Goal: Communication & Community: Ask a question

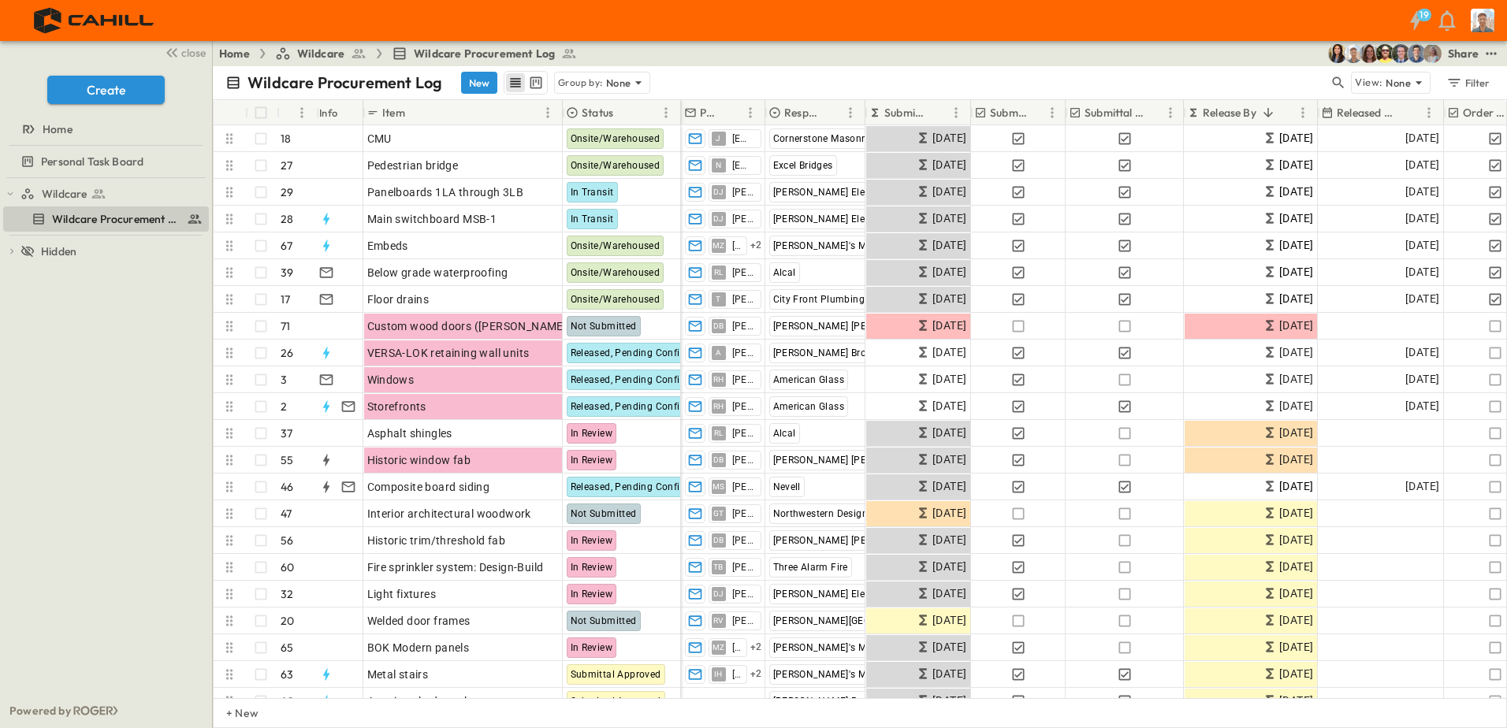
click at [815, 108] on p "Responsible Contractor" at bounding box center [802, 113] width 36 height 16
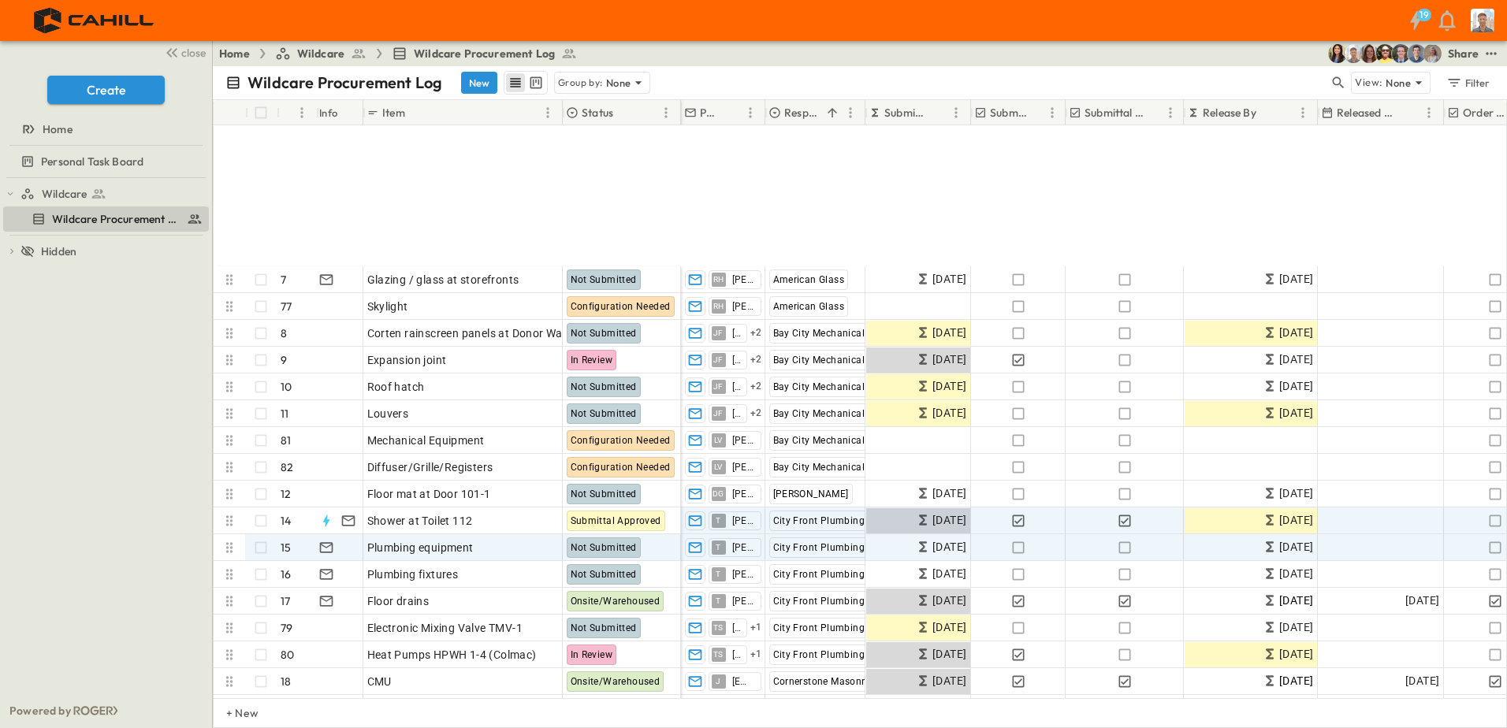
scroll to position [552, 0]
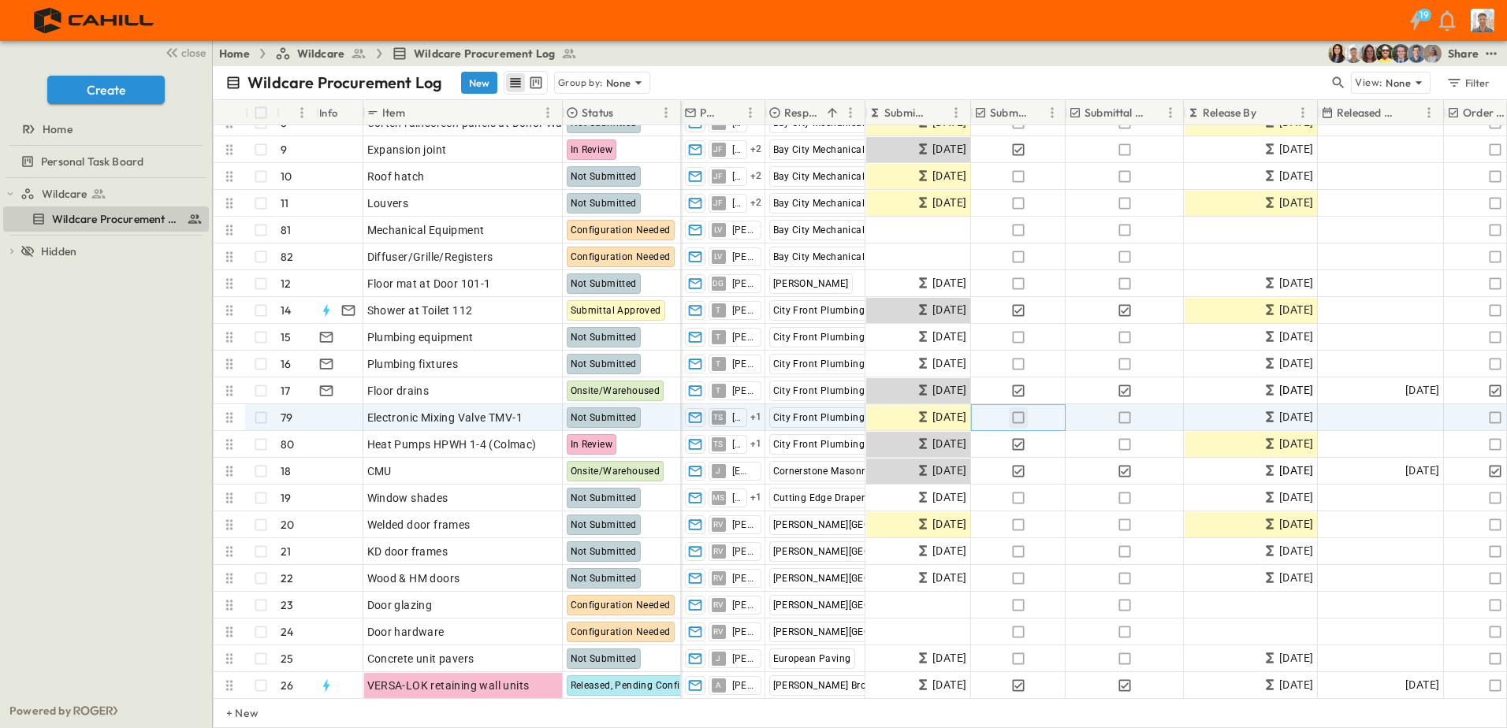
click at [1021, 417] on icon "button" at bounding box center [1018, 418] width 16 height 16
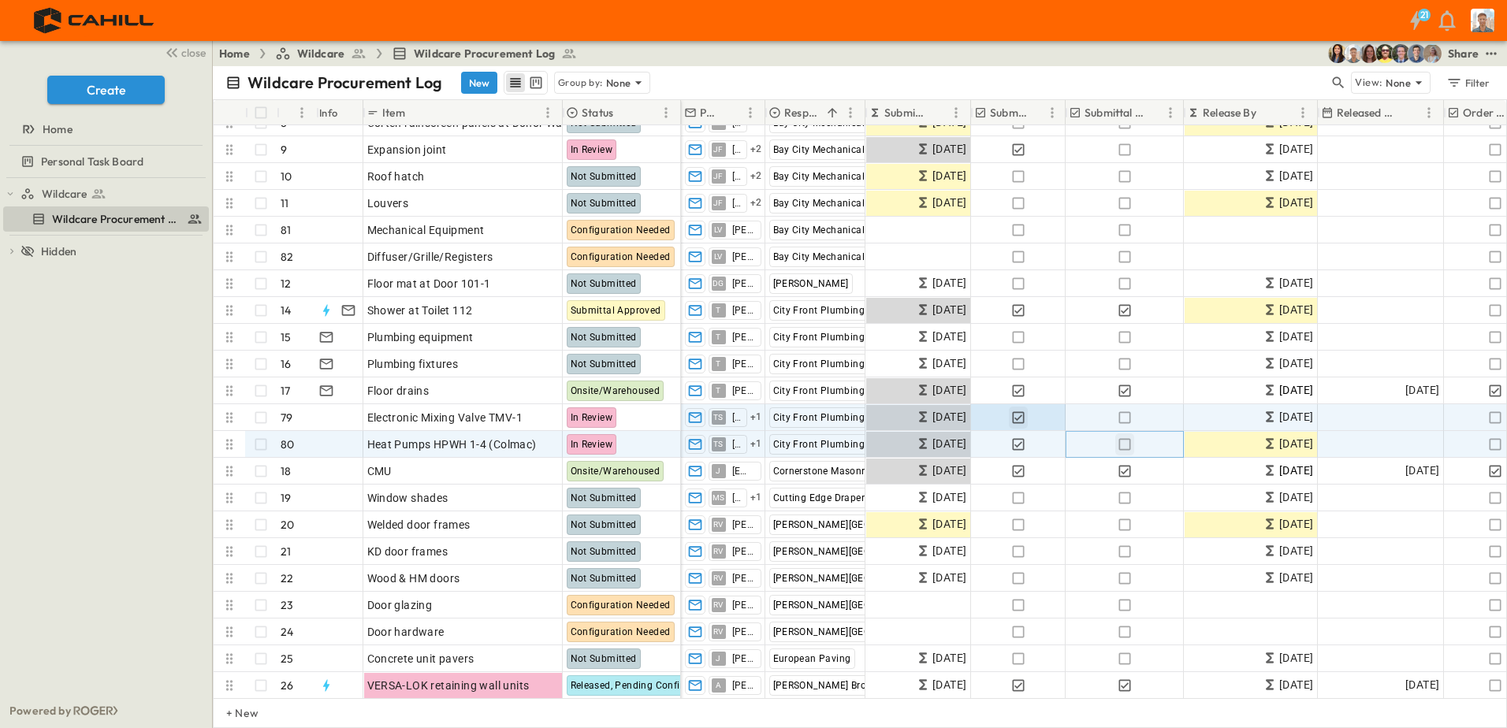
click at [1124, 445] on icon "button" at bounding box center [1125, 445] width 16 height 16
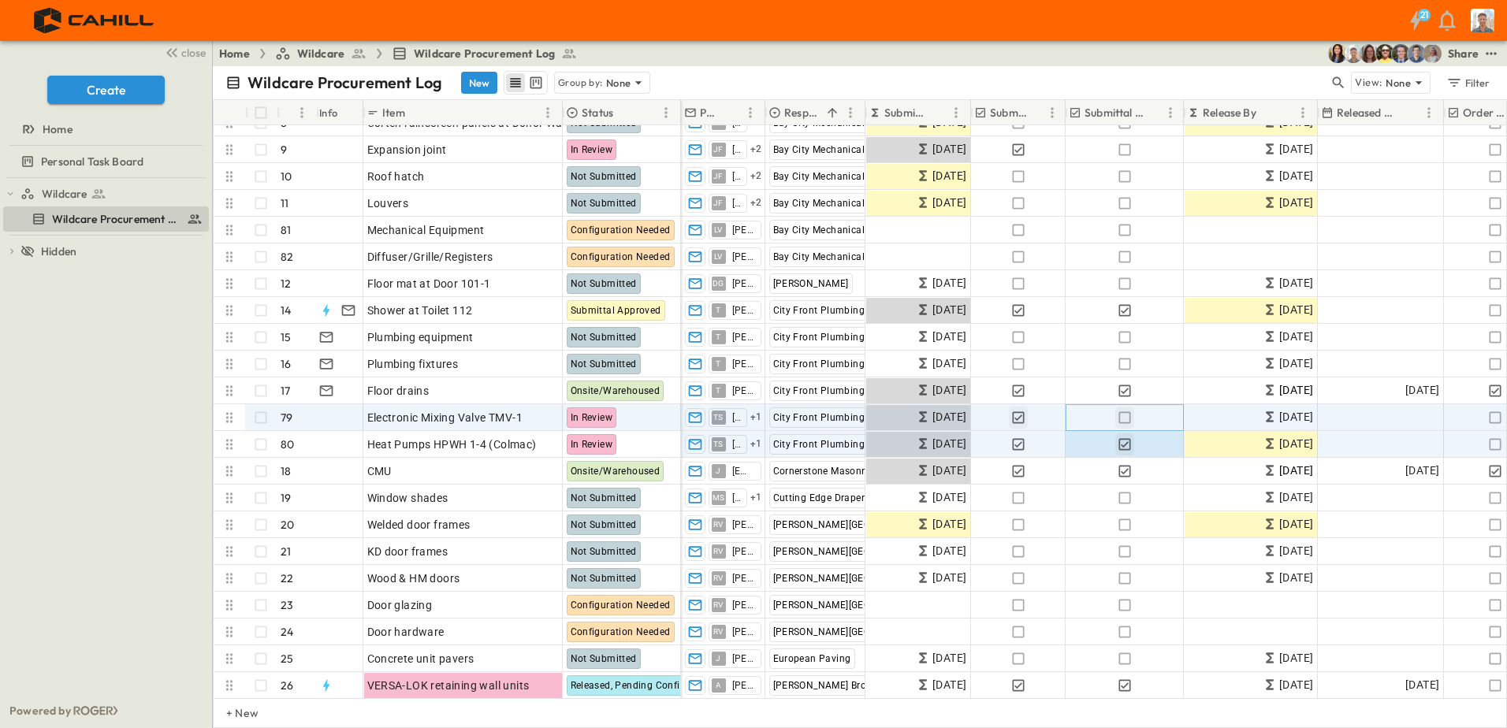
click at [1126, 418] on icon "button" at bounding box center [1125, 418] width 16 height 16
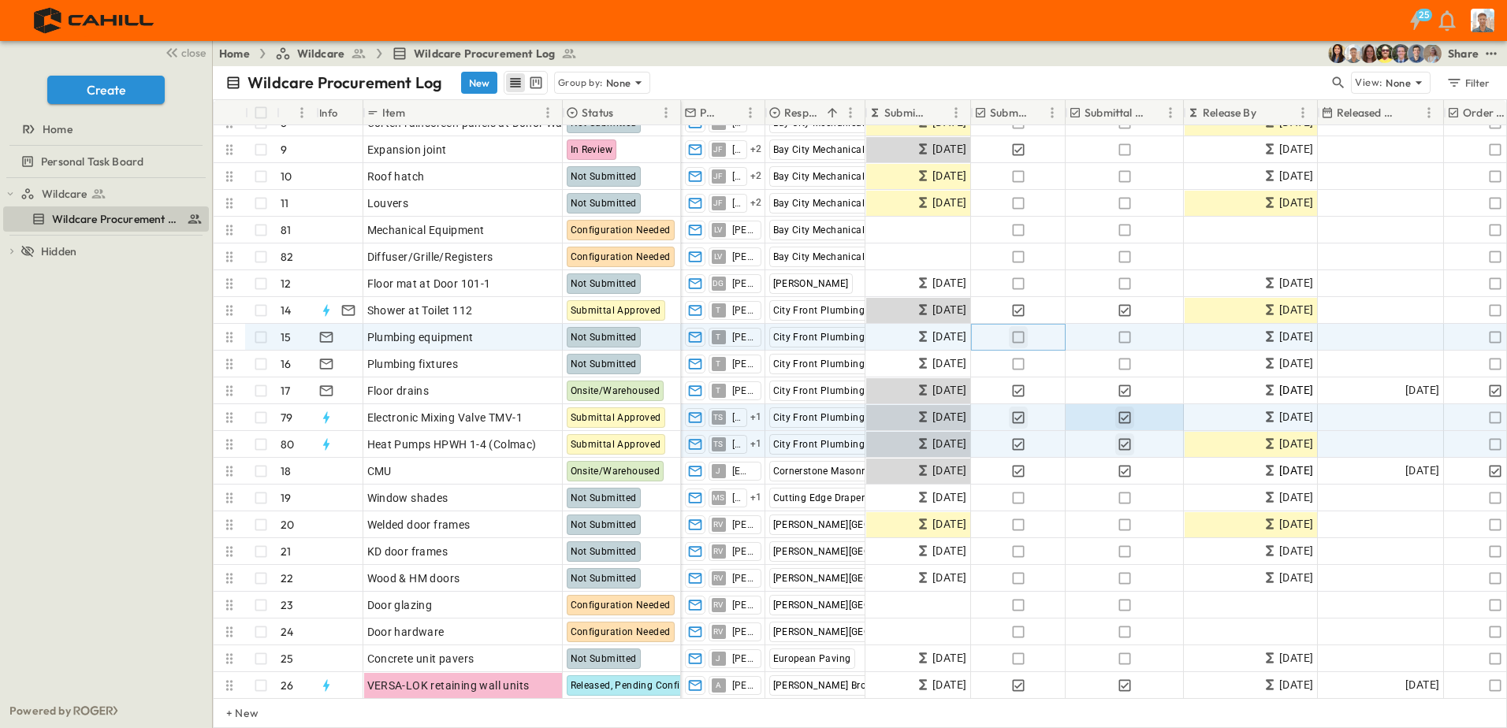
click at [1017, 337] on icon "button" at bounding box center [1018, 337] width 16 height 16
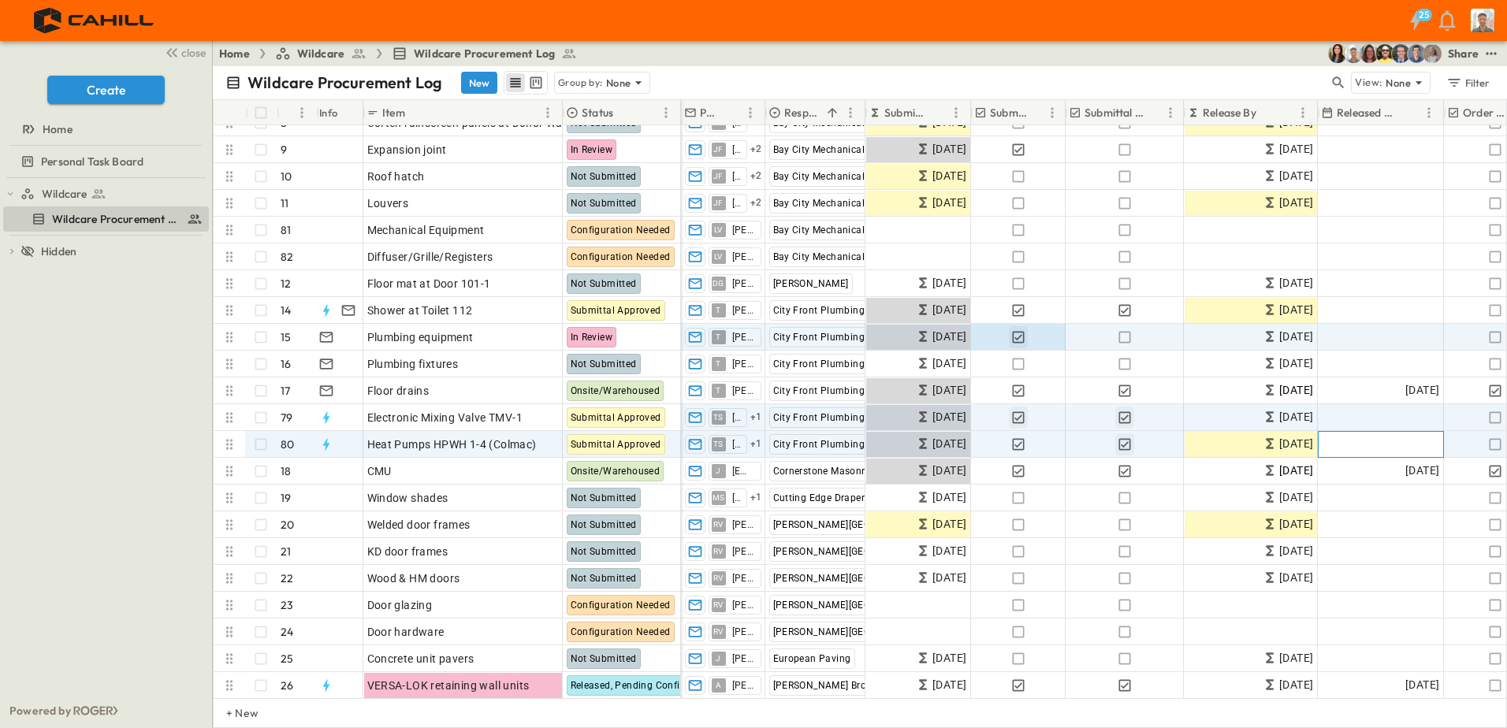
click at [1381, 444] on div "Add Date" at bounding box center [1380, 444] width 125 height 25
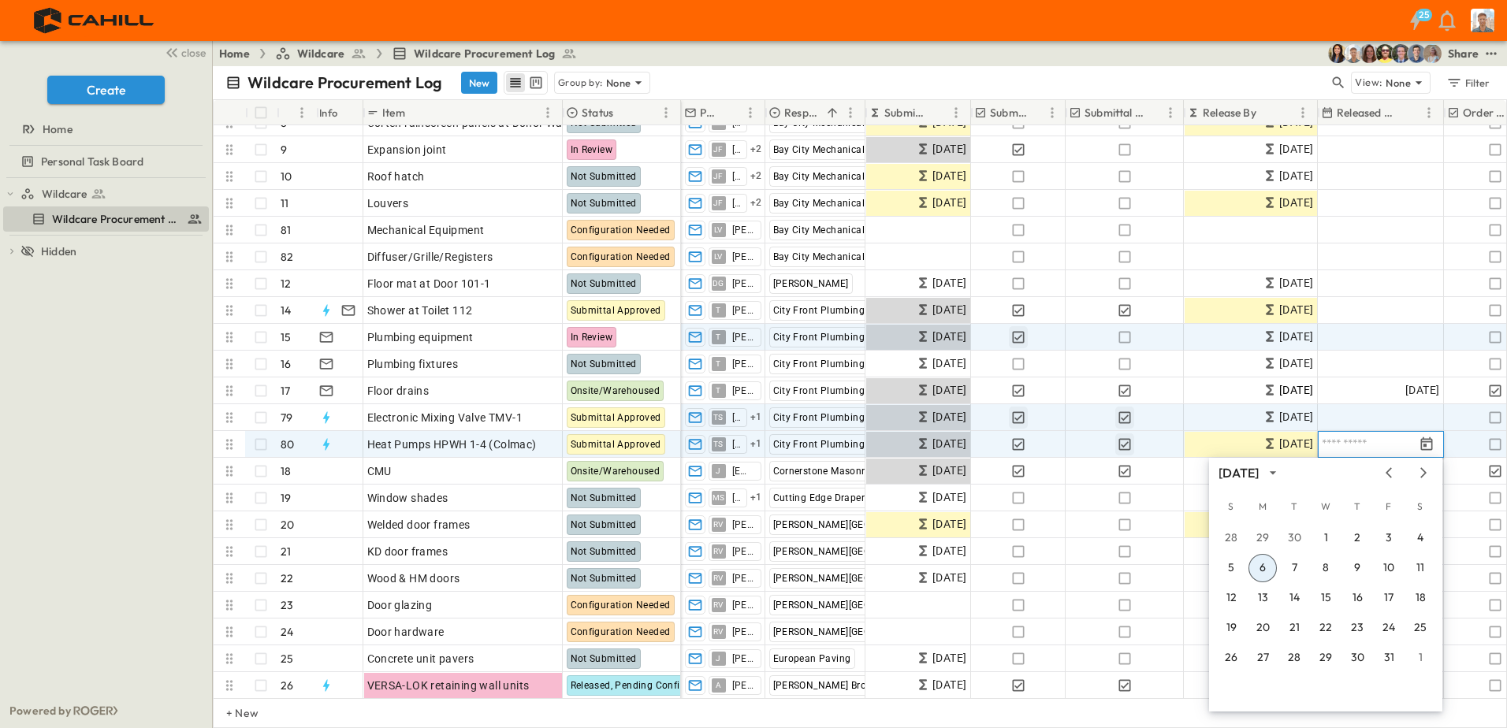
click at [1269, 566] on button "6" at bounding box center [1262, 568] width 28 height 28
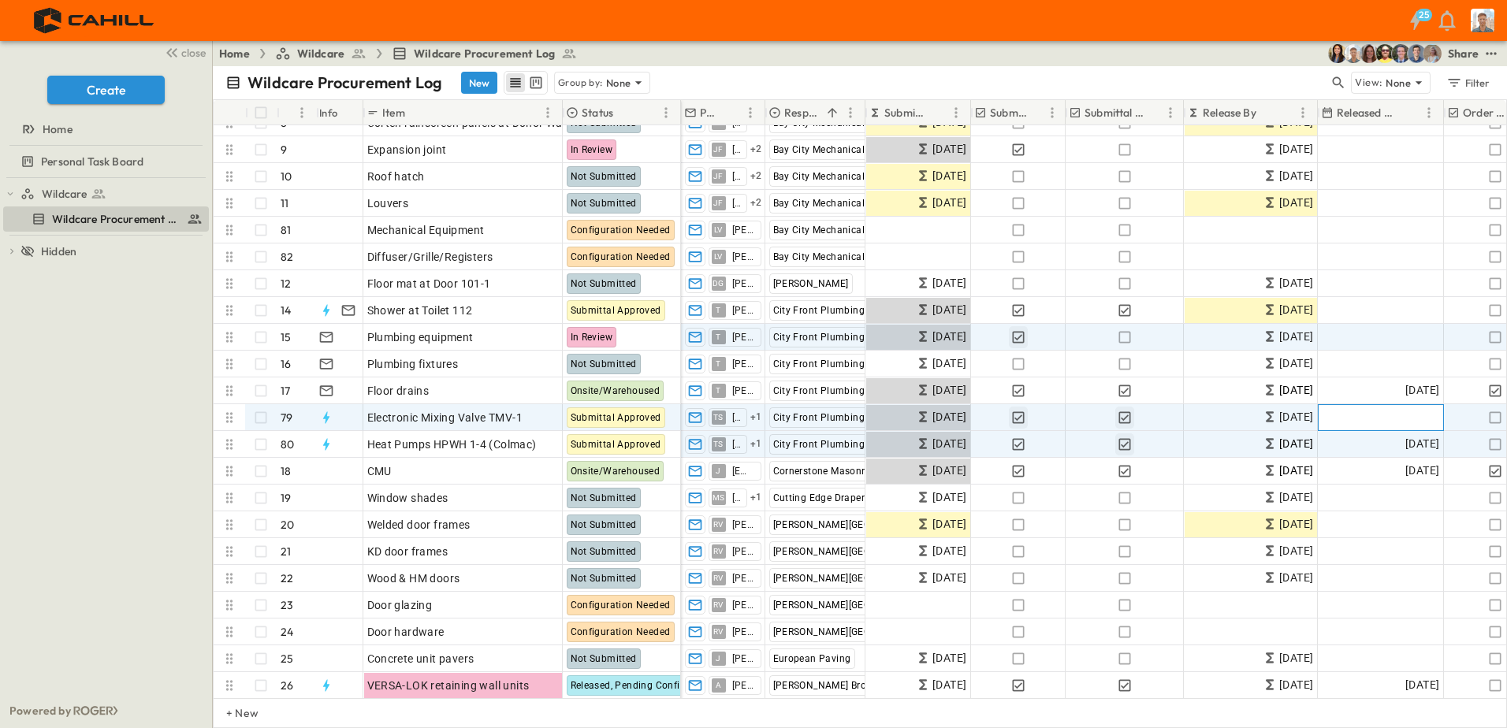
click at [1398, 415] on span "Add Date" at bounding box center [1415, 418] width 47 height 16
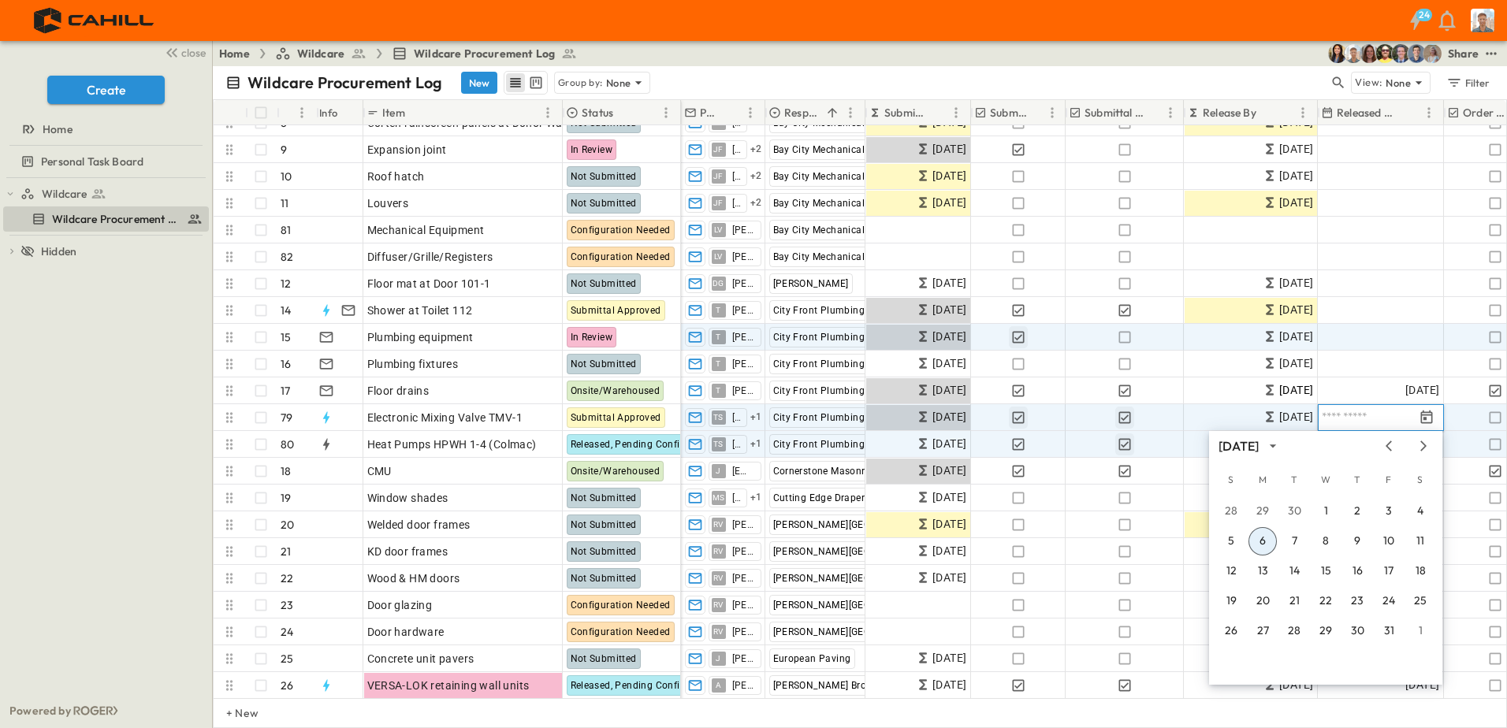
click at [1268, 538] on button "6" at bounding box center [1262, 541] width 28 height 28
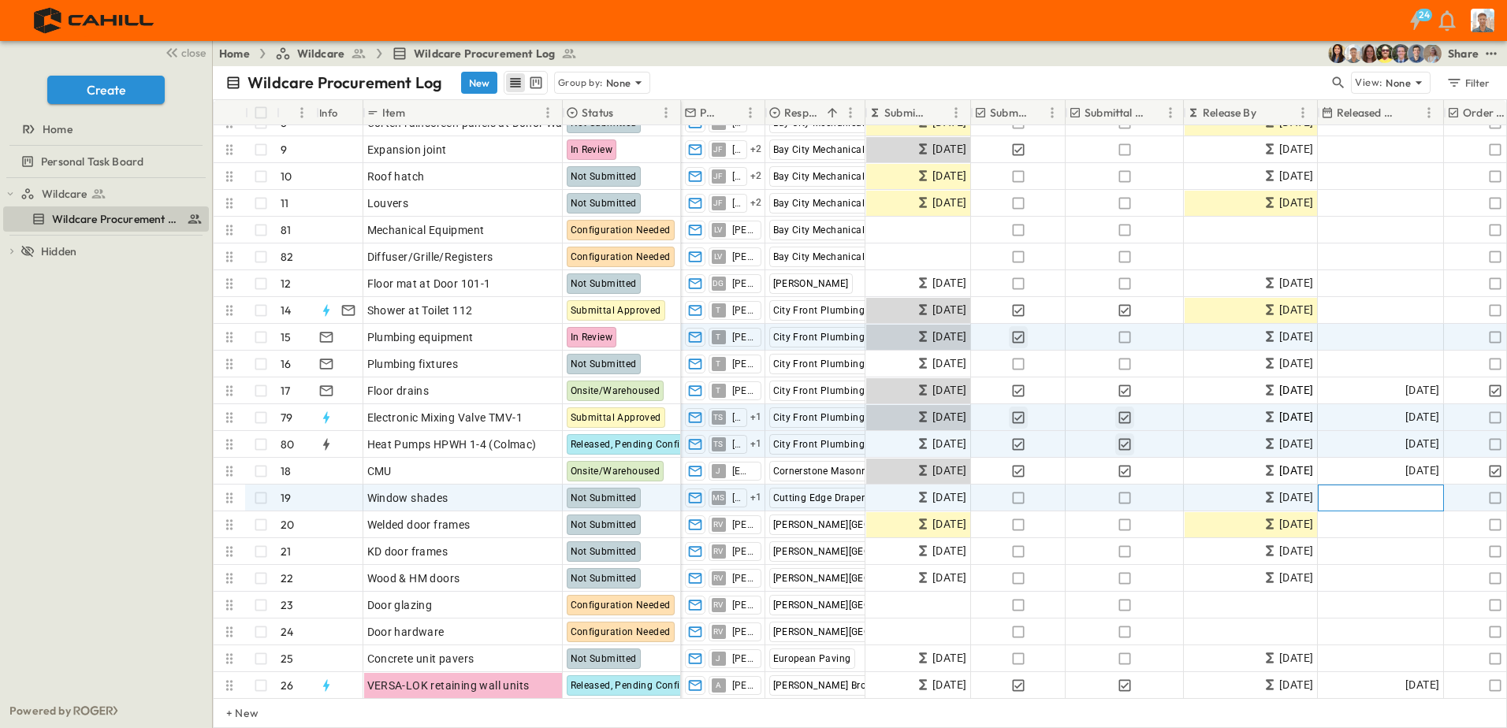
click at [1378, 495] on div "Add Date" at bounding box center [1380, 497] width 125 height 25
click at [1371, 418] on div "[DATE]" at bounding box center [1380, 417] width 125 height 25
